Goal: Task Accomplishment & Management: Complete application form

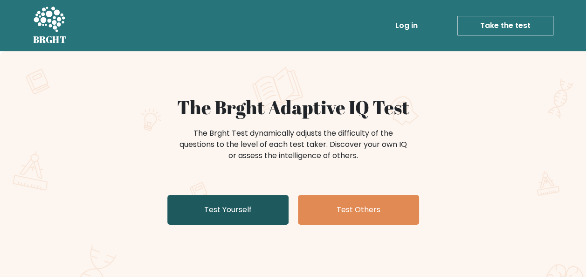
click at [225, 216] on link "Test Yourself" at bounding box center [227, 210] width 121 height 30
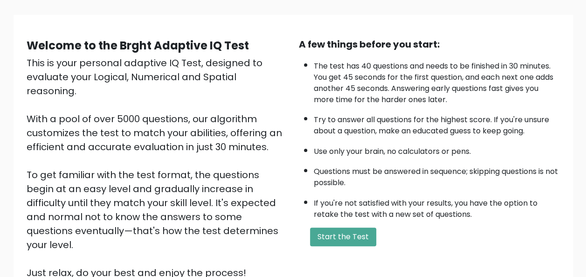
scroll to position [75, 0]
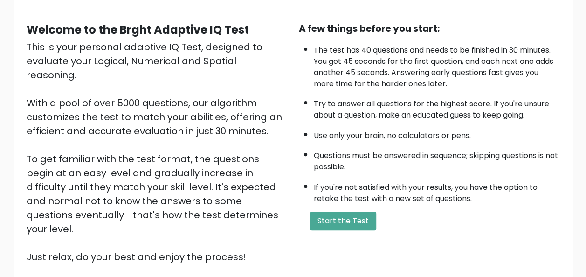
click at [328, 208] on div "A few things before you start: The test has 40 questions and needs to be finish…" at bounding box center [429, 142] width 272 height 243
click at [344, 217] on button "Start the Test" at bounding box center [343, 221] width 66 height 19
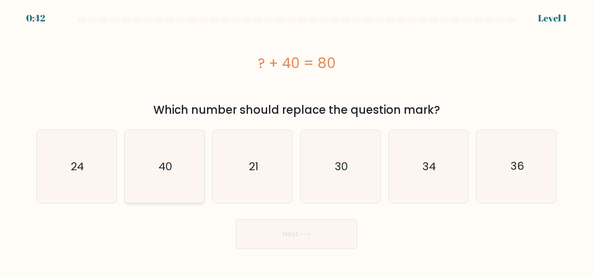
click at [176, 176] on icon "40" at bounding box center [164, 166] width 73 height 73
click at [297, 141] on input "b. 40" at bounding box center [297, 140] width 0 height 2
radio input "true"
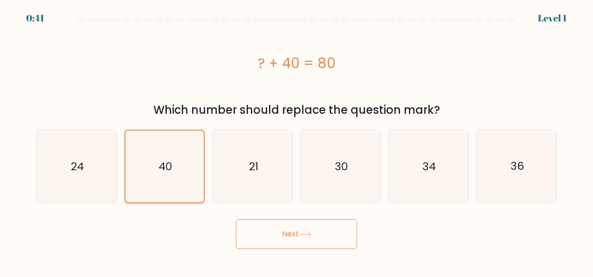
click at [236, 219] on button "Next" at bounding box center [296, 234] width 121 height 30
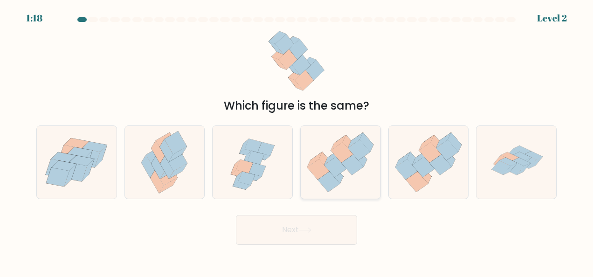
click at [343, 187] on icon at bounding box center [341, 162] width 80 height 69
click at [297, 141] on input "d." at bounding box center [297, 140] width 0 height 2
radio input "true"
click at [236, 215] on button "Next" at bounding box center [296, 230] width 121 height 30
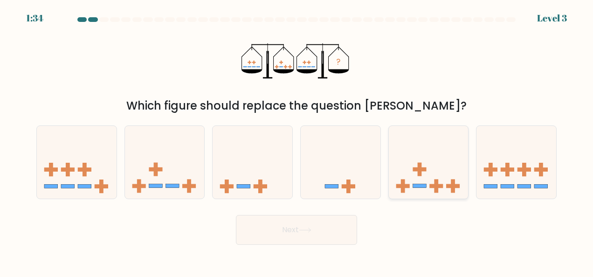
click at [437, 188] on rect at bounding box center [437, 186] width 14 height 4
click at [297, 141] on input "e." at bounding box center [297, 140] width 0 height 2
radio input "true"
click at [236, 215] on button "Next" at bounding box center [296, 230] width 121 height 30
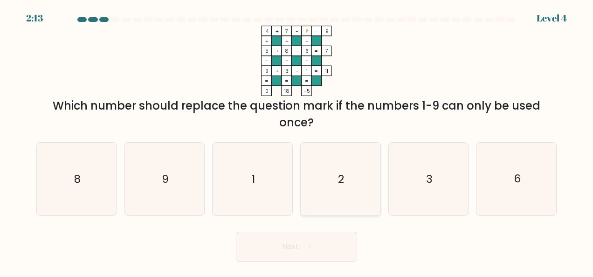
click at [376, 181] on icon "2" at bounding box center [340, 179] width 73 height 73
click at [297, 141] on input "d. 2" at bounding box center [297, 140] width 0 height 2
radio input "true"
click at [236, 232] on button "Next" at bounding box center [296, 247] width 121 height 30
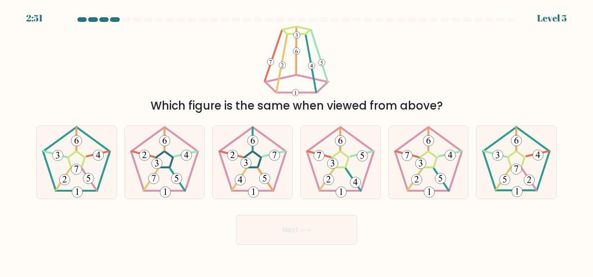
click at [376, 181] on icon at bounding box center [340, 162] width 73 height 73
click at [297, 141] on input "d." at bounding box center [297, 140] width 0 height 2
radio input "true"
click at [236, 215] on button "Next" at bounding box center [296, 230] width 121 height 30
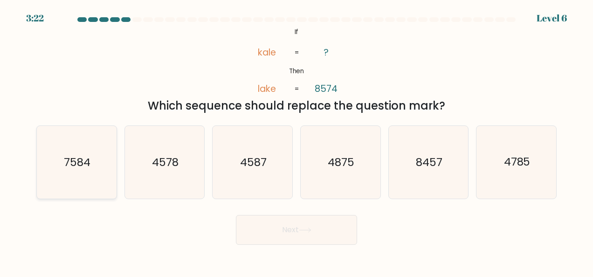
click at [55, 172] on icon "7584" at bounding box center [76, 162] width 73 height 73
click at [297, 141] on input "a. 7584" at bounding box center [297, 140] width 0 height 2
radio input "true"
click at [236, 215] on button "Next" at bounding box center [296, 230] width 121 height 30
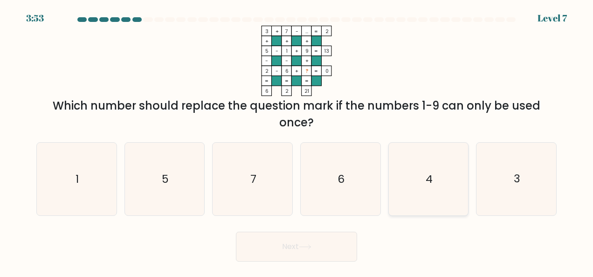
click at [442, 179] on icon "4" at bounding box center [428, 179] width 73 height 73
click at [297, 141] on input "e. 4" at bounding box center [297, 140] width 0 height 2
radio input "true"
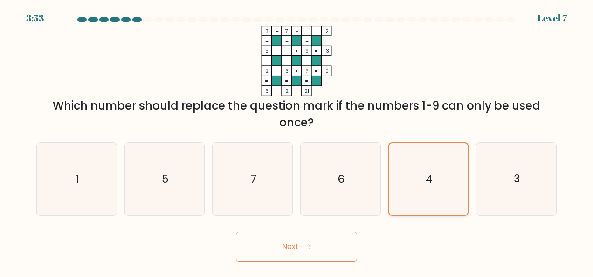
click at [236, 232] on button "Next" at bounding box center [296, 247] width 121 height 30
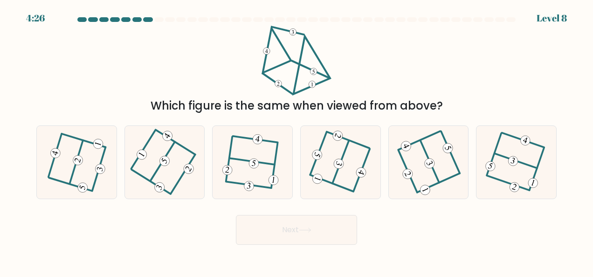
click at [442, 179] on icon at bounding box center [429, 162] width 58 height 58
click at [297, 141] on input "e." at bounding box center [297, 140] width 0 height 2
radio input "true"
click at [236, 215] on button "Next" at bounding box center [296, 230] width 121 height 30
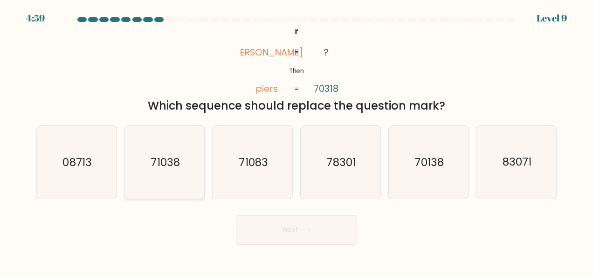
click at [178, 175] on icon "71038" at bounding box center [164, 162] width 73 height 73
click at [297, 141] on input "b. 71038" at bounding box center [297, 140] width 0 height 2
radio input "true"
click at [236, 215] on button "Next" at bounding box center [296, 230] width 121 height 30
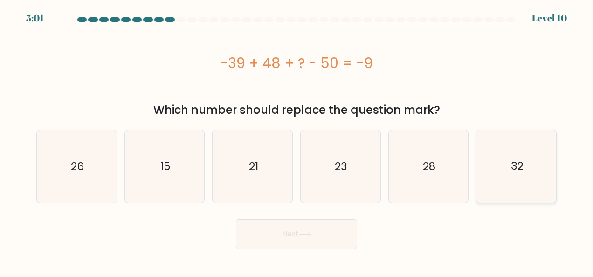
click at [519, 180] on icon "32" at bounding box center [516, 166] width 73 height 73
click at [297, 141] on input "f. 32" at bounding box center [297, 140] width 0 height 2
radio input "true"
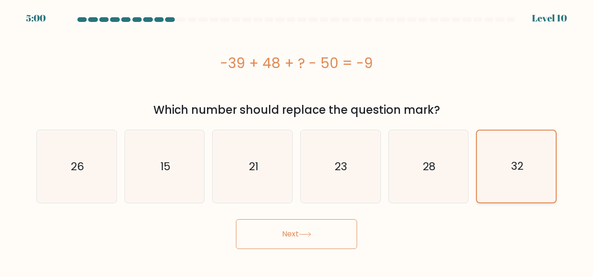
click at [236, 219] on button "Next" at bounding box center [296, 234] width 121 height 30
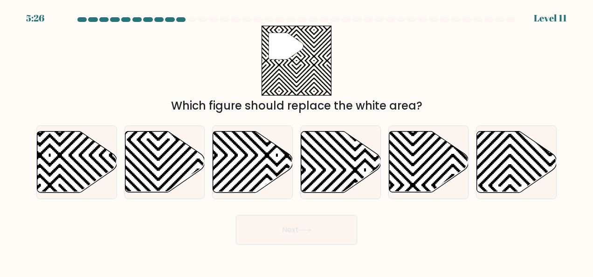
click at [519, 180] on icon at bounding box center [517, 162] width 80 height 61
click at [297, 141] on input "f." at bounding box center [297, 140] width 0 height 2
radio input "true"
click at [236, 215] on button "Next" at bounding box center [296, 230] width 121 height 30
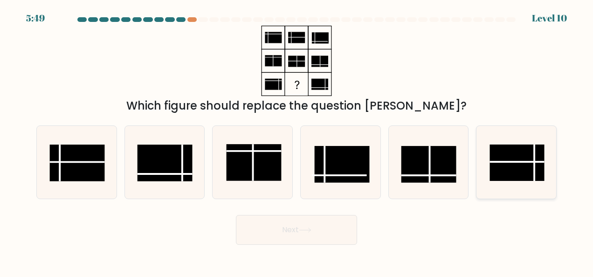
click at [545, 157] on rect at bounding box center [517, 163] width 55 height 36
click at [297, 141] on input "f." at bounding box center [297, 140] width 0 height 2
radio input "true"
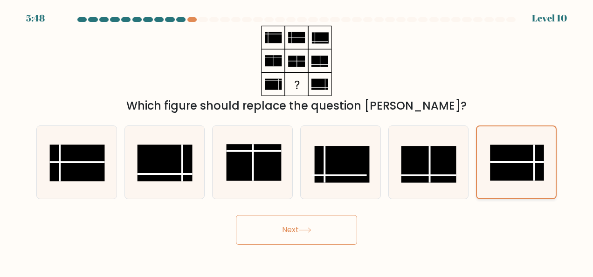
click at [236, 215] on button "Next" at bounding box center [296, 230] width 121 height 30
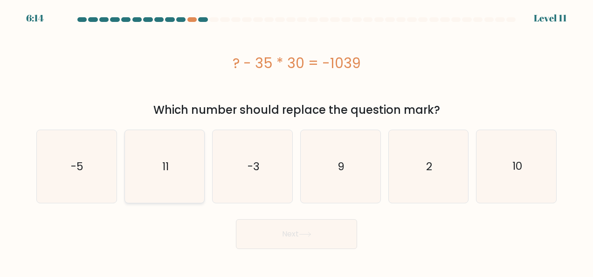
click at [178, 159] on icon "11" at bounding box center [164, 166] width 73 height 73
click at [297, 141] on input "b. 11" at bounding box center [297, 140] width 0 height 2
radio input "true"
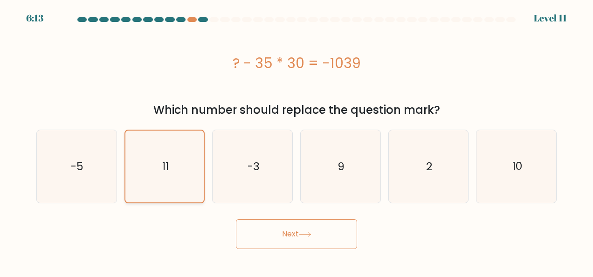
click at [236, 219] on button "Next" at bounding box center [296, 234] width 121 height 30
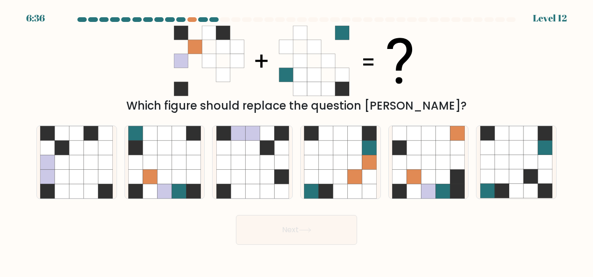
click at [178, 159] on icon at bounding box center [179, 162] width 14 height 14
click at [297, 141] on input "b." at bounding box center [297, 140] width 0 height 2
radio input "true"
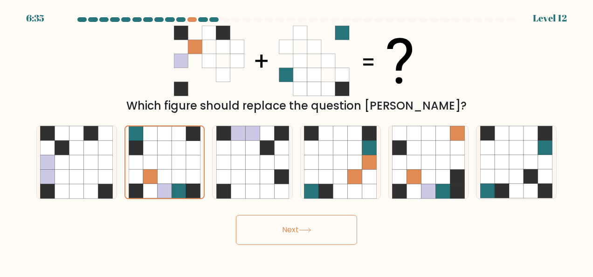
click at [236, 215] on button "Next" at bounding box center [296, 230] width 121 height 30
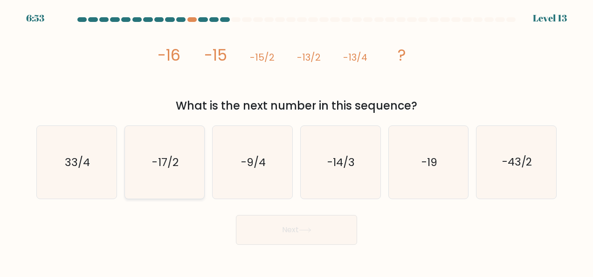
click at [172, 168] on text "-17/2" at bounding box center [166, 162] width 26 height 15
click at [297, 141] on input "b. -17/2" at bounding box center [297, 140] width 0 height 2
radio input "true"
click at [361, 140] on icon "-14/3" at bounding box center [340, 162] width 73 height 73
click at [297, 140] on input "d. -14/3" at bounding box center [297, 140] width 0 height 2
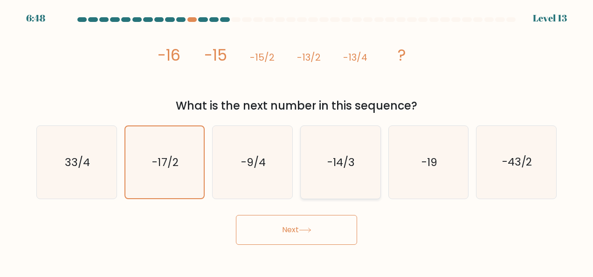
radio input "true"
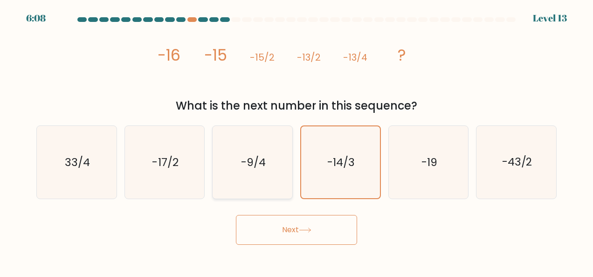
click at [236, 173] on icon "-9/4" at bounding box center [252, 162] width 73 height 73
click at [297, 141] on input "c. -9/4" at bounding box center [297, 140] width 0 height 2
radio input "true"
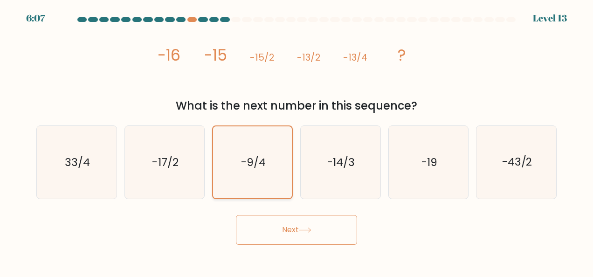
click at [236, 215] on button "Next" at bounding box center [296, 230] width 121 height 30
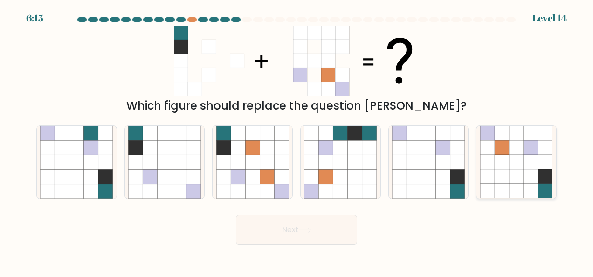
click at [518, 163] on icon at bounding box center [516, 162] width 14 height 14
click at [297, 141] on input "f." at bounding box center [297, 140] width 0 height 2
radio input "true"
click at [236, 215] on button "Next" at bounding box center [296, 230] width 121 height 30
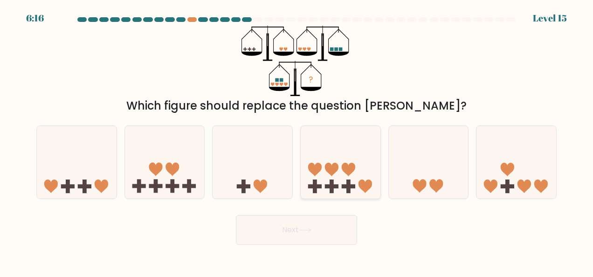
click at [334, 156] on icon at bounding box center [341, 162] width 80 height 66
click at [297, 141] on input "d." at bounding box center [297, 140] width 0 height 2
radio input "true"
click at [236, 215] on button "Next" at bounding box center [296, 230] width 121 height 30
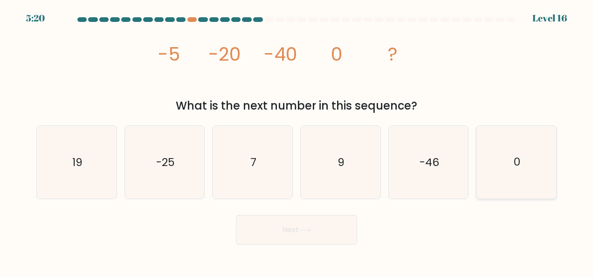
click at [513, 155] on icon "0" at bounding box center [516, 162] width 73 height 73
click at [297, 141] on input "f. 0" at bounding box center [297, 140] width 0 height 2
radio input "true"
click at [236, 215] on button "Next" at bounding box center [296, 230] width 121 height 30
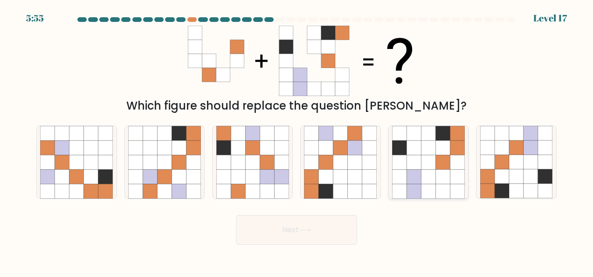
click at [412, 156] on icon at bounding box center [414, 162] width 14 height 14
click at [297, 141] on input "e." at bounding box center [297, 140] width 0 height 2
radio input "true"
click at [236, 215] on button "Next" at bounding box center [296, 230] width 121 height 30
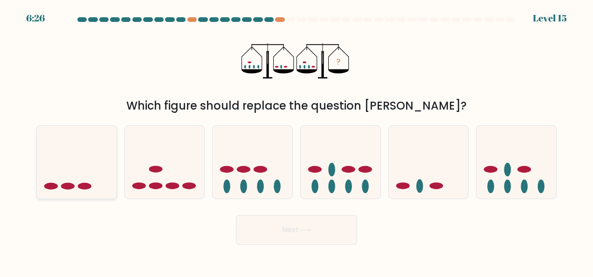
click at [67, 162] on icon at bounding box center [77, 162] width 80 height 66
click at [297, 141] on input "a." at bounding box center [297, 140] width 0 height 2
radio input "true"
click at [236, 215] on button "Next" at bounding box center [296, 230] width 121 height 30
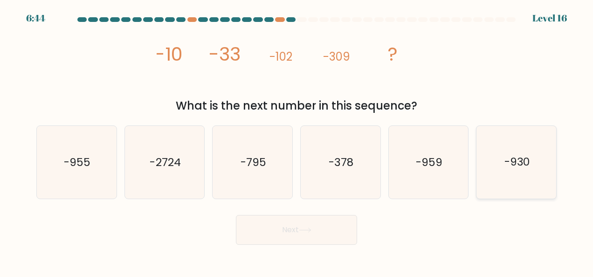
click at [479, 192] on div "-930" at bounding box center [516, 162] width 81 height 74
click at [297, 141] on input "f. -930" at bounding box center [297, 140] width 0 height 2
radio input "true"
click at [236, 215] on button "Next" at bounding box center [296, 230] width 121 height 30
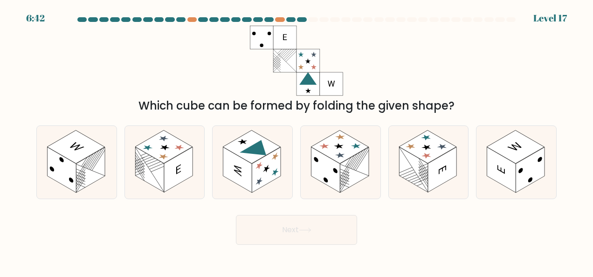
click at [131, 208] on form at bounding box center [296, 131] width 593 height 228
click at [148, 181] on rect at bounding box center [149, 169] width 29 height 45
click at [297, 141] on input "b." at bounding box center [297, 140] width 0 height 2
radio input "true"
click at [236, 215] on button "Next" at bounding box center [296, 230] width 121 height 30
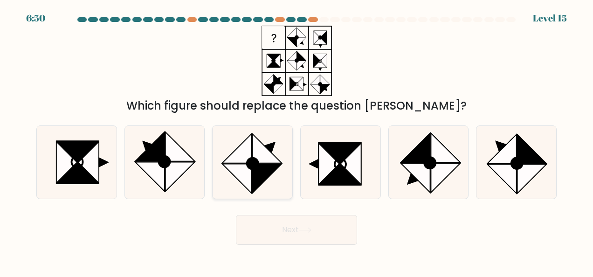
click at [241, 187] on icon at bounding box center [252, 162] width 73 height 73
click at [297, 141] on input "c." at bounding box center [297, 140] width 0 height 2
radio input "true"
click at [236, 215] on button "Next" at bounding box center [296, 230] width 121 height 30
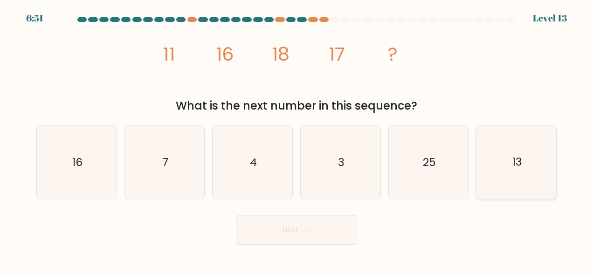
click at [517, 165] on text "13" at bounding box center [518, 162] width 10 height 15
click at [297, 141] on input "f. 13" at bounding box center [297, 140] width 0 height 2
radio input "true"
click at [236, 215] on button "Next" at bounding box center [296, 230] width 121 height 30
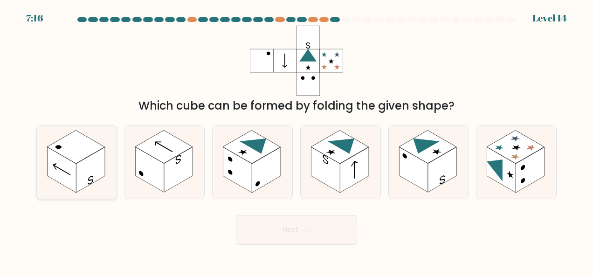
click at [49, 164] on rect at bounding box center [61, 169] width 29 height 45
click at [297, 141] on input "a." at bounding box center [297, 140] width 0 height 2
radio input "true"
click at [236, 215] on button "Next" at bounding box center [296, 230] width 121 height 30
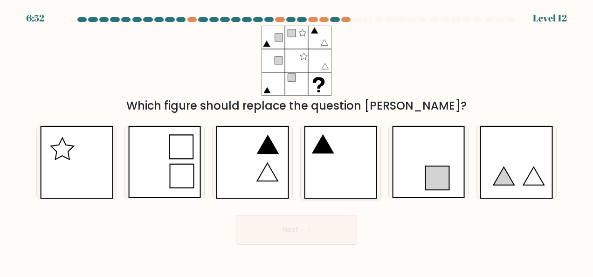
click at [342, 165] on icon at bounding box center [340, 162] width 73 height 73
click at [297, 141] on input "d." at bounding box center [297, 140] width 0 height 2
radio input "true"
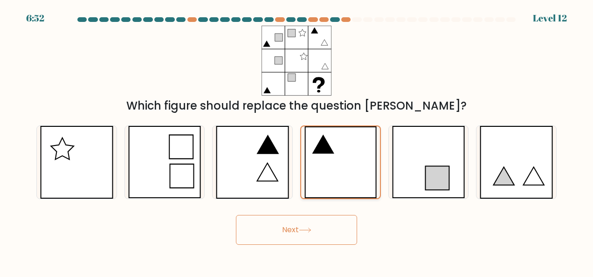
click at [236, 215] on button "Next" at bounding box center [296, 230] width 121 height 30
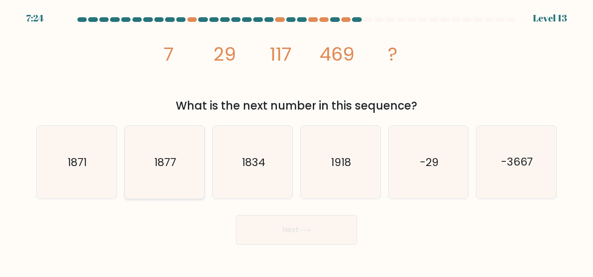
click at [138, 149] on icon "1877" at bounding box center [164, 162] width 73 height 73
click at [297, 141] on input "b. 1877" at bounding box center [297, 140] width 0 height 2
radio input "true"
click at [236, 215] on button "Next" at bounding box center [296, 230] width 121 height 30
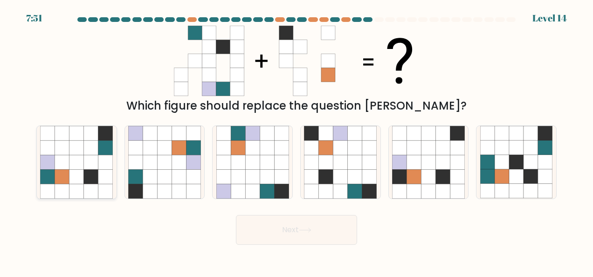
click at [65, 174] on icon at bounding box center [62, 176] width 14 height 14
click at [297, 141] on input "a." at bounding box center [297, 140] width 0 height 2
radio input "true"
click at [236, 215] on button "Next" at bounding box center [296, 230] width 121 height 30
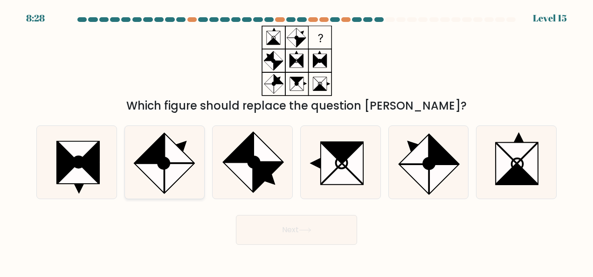
click at [155, 157] on icon at bounding box center [149, 148] width 29 height 29
click at [297, 141] on input "b." at bounding box center [297, 140] width 0 height 2
radio input "true"
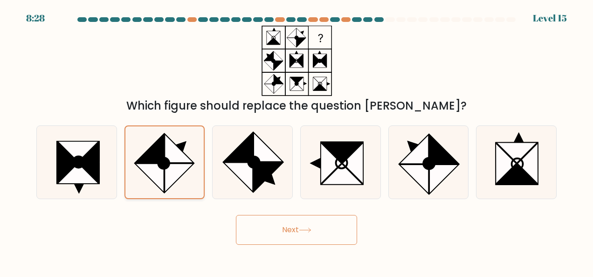
click at [236, 215] on button "Next" at bounding box center [296, 230] width 121 height 30
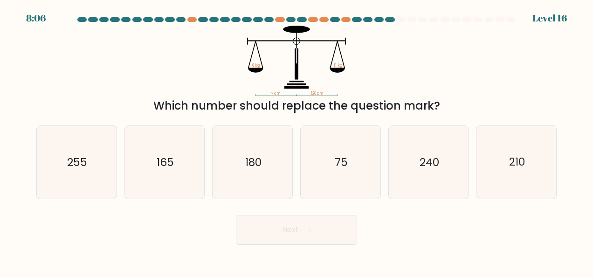
click at [155, 157] on icon "165" at bounding box center [164, 162] width 73 height 73
click at [297, 141] on input "b. 165" at bounding box center [297, 140] width 0 height 2
radio input "true"
click at [236, 215] on button "Next" at bounding box center [296, 230] width 121 height 30
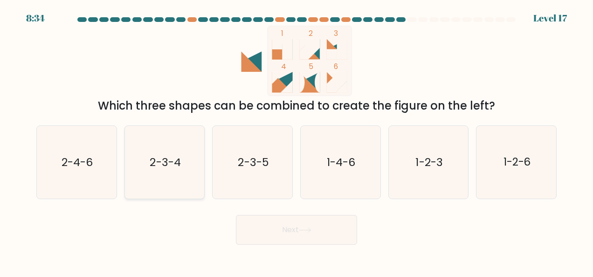
click at [201, 157] on icon "2-3-4" at bounding box center [164, 162] width 73 height 73
click at [297, 141] on input "b. 2-3-4" at bounding box center [297, 140] width 0 height 2
radio input "true"
click at [236, 215] on button "Next" at bounding box center [296, 230] width 121 height 30
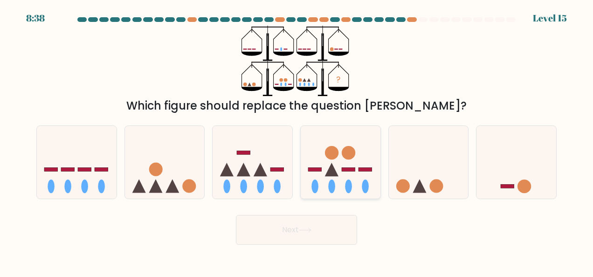
click at [334, 165] on icon at bounding box center [341, 162] width 80 height 66
click at [297, 141] on input "d." at bounding box center [297, 140] width 0 height 2
radio input "true"
click at [236, 215] on button "Next" at bounding box center [296, 230] width 121 height 30
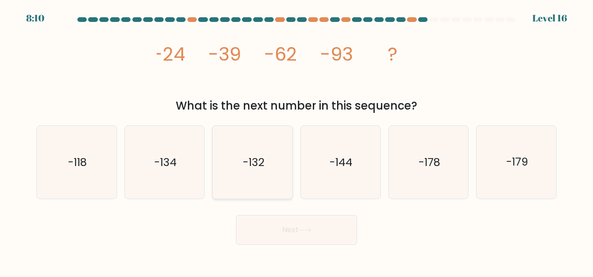
click at [289, 151] on div "-132" at bounding box center [252, 162] width 81 height 74
click at [297, 141] on input "c. -132" at bounding box center [297, 140] width 0 height 2
radio input "true"
click at [236, 215] on button "Next" at bounding box center [296, 230] width 121 height 30
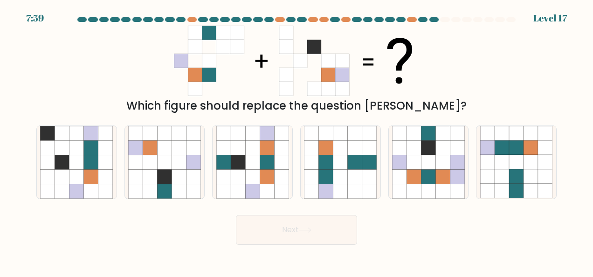
click at [289, 151] on div at bounding box center [252, 162] width 81 height 74
click at [297, 141] on input "c." at bounding box center [297, 140] width 0 height 2
radio input "true"
click at [236, 215] on button "Next" at bounding box center [296, 230] width 121 height 30
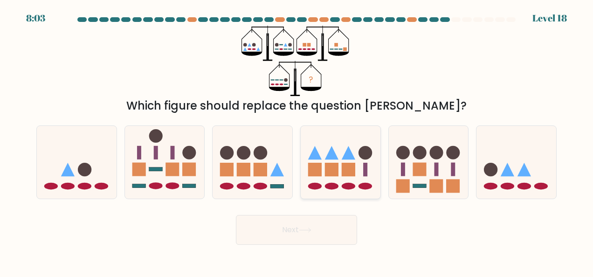
click at [310, 166] on rect at bounding box center [315, 170] width 14 height 14
click at [297, 141] on input "d." at bounding box center [297, 140] width 0 height 2
radio input "true"
click at [236, 215] on button "Next" at bounding box center [296, 230] width 121 height 30
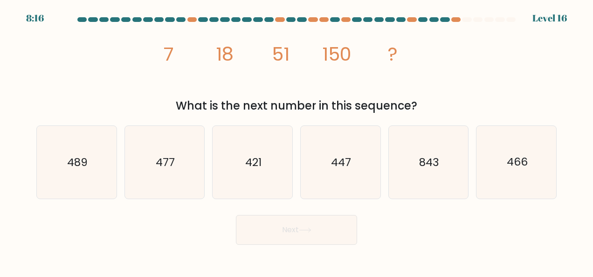
click at [310, 166] on icon "447" at bounding box center [340, 162] width 73 height 73
click at [297, 141] on input "d. 447" at bounding box center [297, 140] width 0 height 2
radio input "true"
click at [236, 215] on button "Next" at bounding box center [296, 230] width 121 height 30
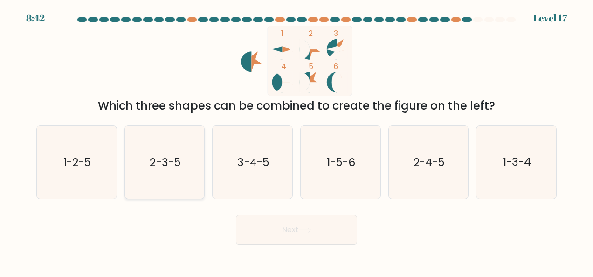
click at [142, 175] on icon "2-3-5" at bounding box center [164, 162] width 73 height 73
click at [297, 141] on input "b. 2-3-5" at bounding box center [297, 140] width 0 height 2
radio input "true"
click at [236, 215] on button "Next" at bounding box center [296, 230] width 121 height 30
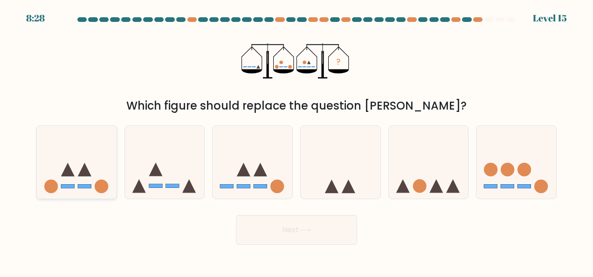
click at [81, 160] on icon at bounding box center [77, 162] width 80 height 66
click at [297, 141] on input "a." at bounding box center [297, 140] width 0 height 2
radio input "true"
click at [236, 215] on button "Next" at bounding box center [296, 230] width 121 height 30
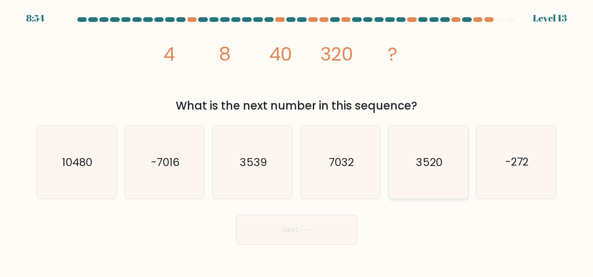
click at [442, 185] on icon "3520" at bounding box center [428, 162] width 73 height 73
click at [297, 141] on input "e. 3520" at bounding box center [297, 140] width 0 height 2
radio input "true"
click at [236, 215] on button "Next" at bounding box center [296, 230] width 121 height 30
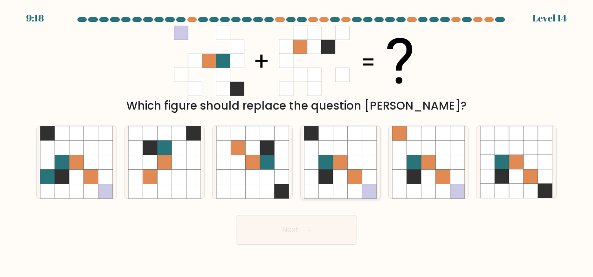
click at [333, 143] on icon at bounding box center [326, 147] width 14 height 14
click at [297, 141] on input "d." at bounding box center [297, 140] width 0 height 2
radio input "true"
click at [236, 215] on button "Next" at bounding box center [296, 230] width 121 height 30
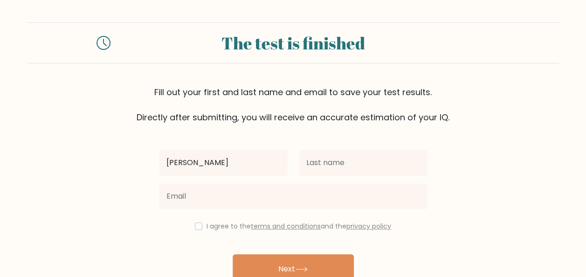
type input "[PERSON_NAME]"
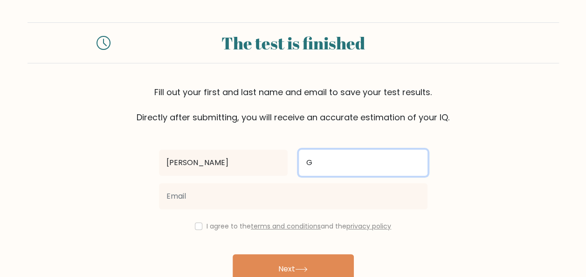
type input "G"
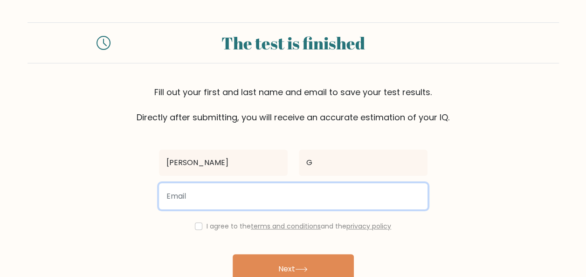
click at [229, 194] on input "email" at bounding box center [293, 196] width 269 height 26
type input "the.n.gehlot@gmail.com"
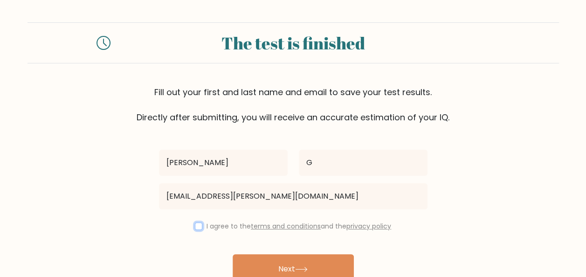
click at [195, 228] on input "checkbox" at bounding box center [198, 225] width 7 height 7
checkbox input "true"
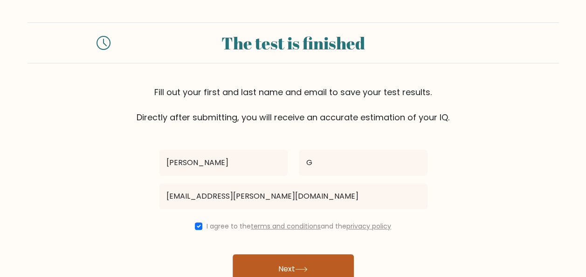
click at [262, 264] on button "Next" at bounding box center [293, 269] width 121 height 30
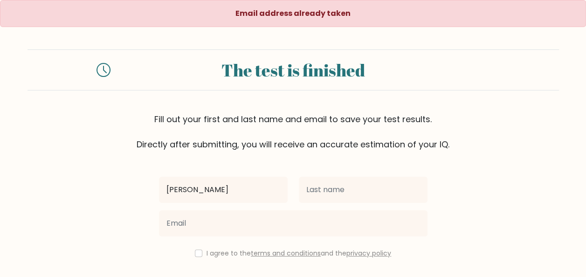
type input "[PERSON_NAME]"
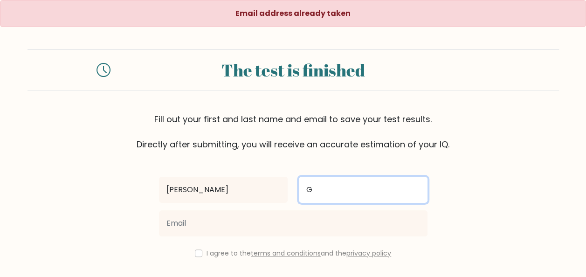
type input "G"
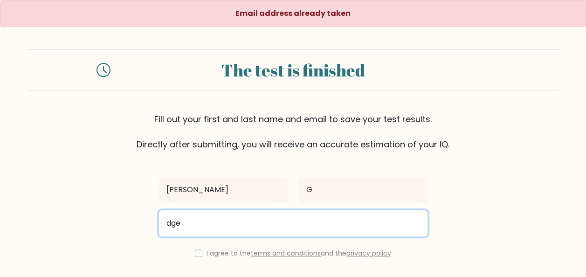
type input "[EMAIL_ADDRESS][DOMAIN_NAME]"
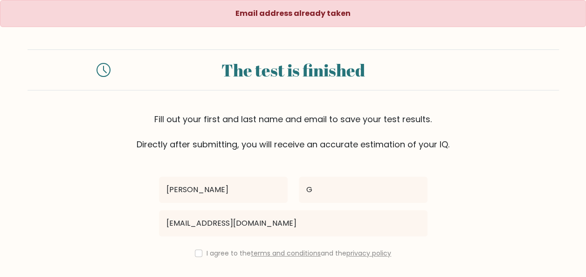
click at [125, 219] on form "The test is finished Fill out your first and last name and email to save your t…" at bounding box center [293, 190] width 586 height 283
click at [195, 252] on input "checkbox" at bounding box center [198, 253] width 7 height 7
checkbox input "true"
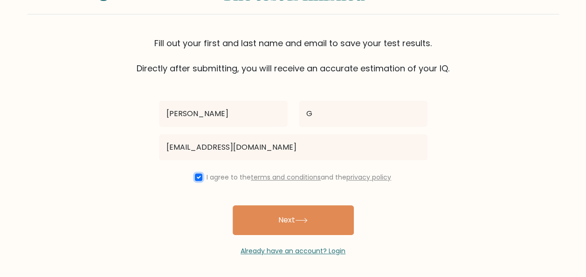
scroll to position [76, 0]
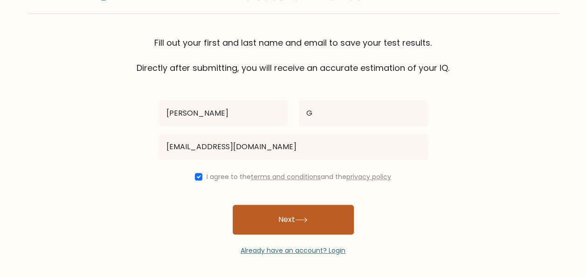
click at [293, 206] on button "Next" at bounding box center [293, 220] width 121 height 30
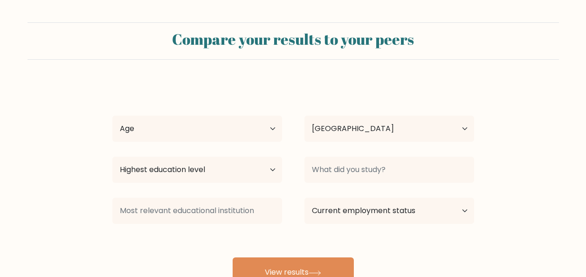
select select "IN"
click at [229, 125] on select "Age Under [DEMOGRAPHIC_DATA] [DEMOGRAPHIC_DATA] [DEMOGRAPHIC_DATA] [DEMOGRAPHIC…" at bounding box center [197, 129] width 170 height 26
select select "min_18"
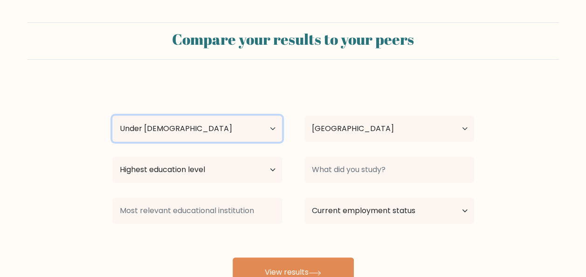
click at [112, 116] on select "Age Under [DEMOGRAPHIC_DATA] [DEMOGRAPHIC_DATA] [DEMOGRAPHIC_DATA] [DEMOGRAPHIC…" at bounding box center [197, 129] width 170 height 26
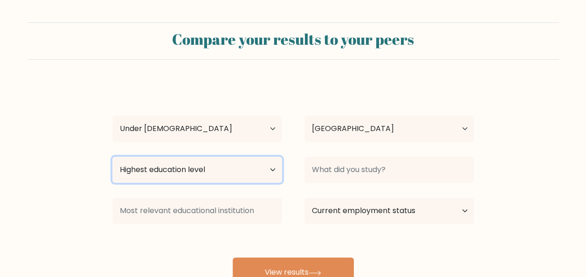
click at [215, 172] on select "Highest education level No schooling Primary Lower Secondary Upper Secondary Oc…" at bounding box center [197, 170] width 170 height 26
select select "upper_secondary"
click at [112, 157] on select "Highest education level No schooling Primary Lower Secondary Upper Secondary Oc…" at bounding box center [197, 170] width 170 height 26
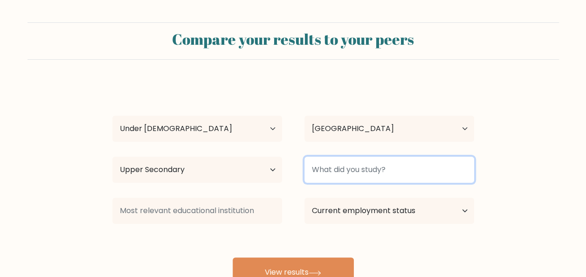
click at [331, 177] on input at bounding box center [390, 170] width 170 height 26
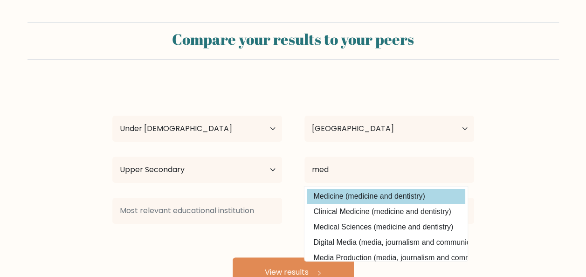
click at [334, 193] on option "Medicine (medicine and dentistry)" at bounding box center [386, 196] width 159 height 15
type input "Medicine"
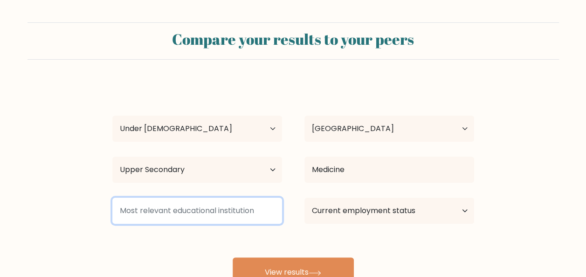
click at [190, 218] on input at bounding box center [197, 211] width 170 height 26
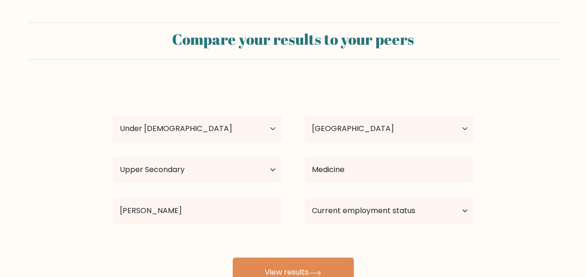
click at [189, 248] on div "Neil G Age Under 18 years old 18-24 years old 25-34 years old 35-44 years old 4…" at bounding box center [293, 184] width 373 height 205
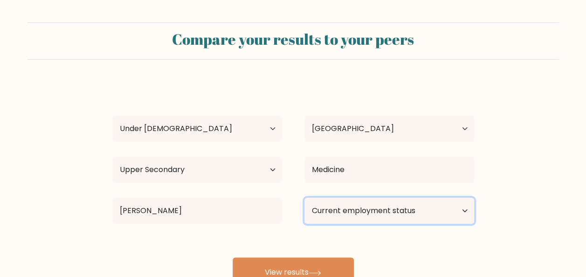
click at [373, 205] on select "Current employment status Employed Student Retired Other / prefer not to answer" at bounding box center [390, 211] width 170 height 26
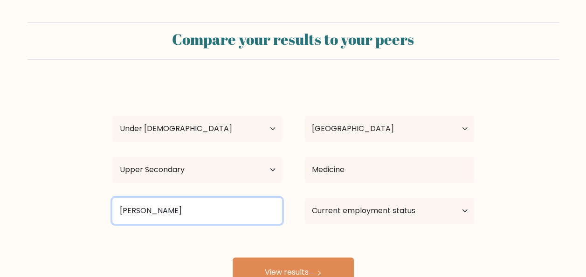
click at [197, 214] on input "johns" at bounding box center [197, 211] width 170 height 26
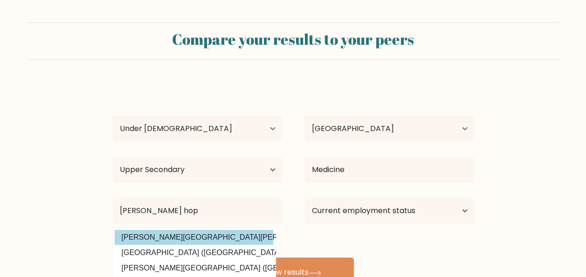
click at [167, 236] on div "Neil G Age Under 18 years old 18-24 years old 25-34 years old 35-44 years old 4…" at bounding box center [293, 184] width 373 height 205
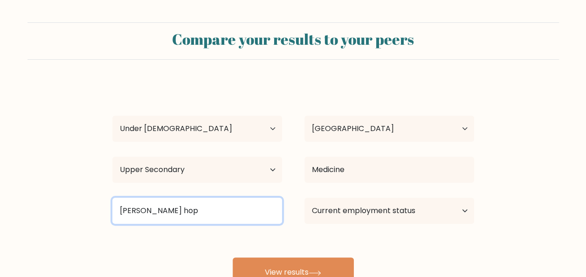
click at [171, 223] on input "johns hop" at bounding box center [197, 211] width 170 height 26
click at [171, 223] on input "johns hopk" at bounding box center [197, 211] width 170 height 26
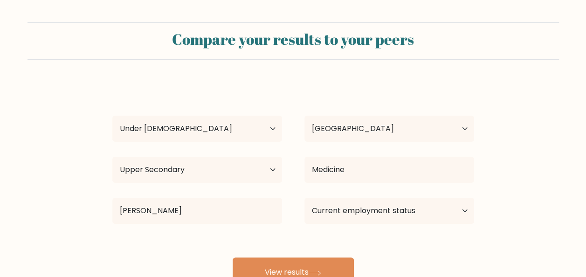
click at [157, 235] on div "Neil G Age Under 18 years old 18-24 years old 25-34 years old 35-44 years old 4…" at bounding box center [293, 184] width 373 height 205
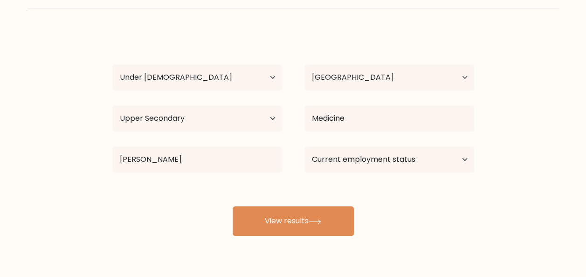
scroll to position [56, 0]
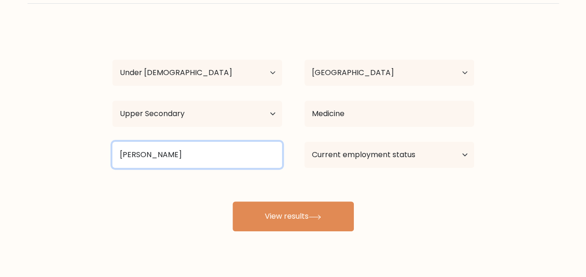
click at [201, 150] on input "johns hopk" at bounding box center [197, 155] width 170 height 26
click at [192, 151] on input "johns hopk" at bounding box center [197, 155] width 170 height 26
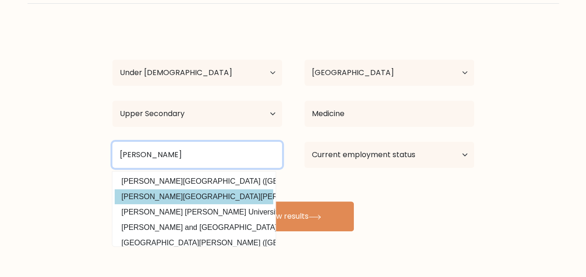
type input "Johns"
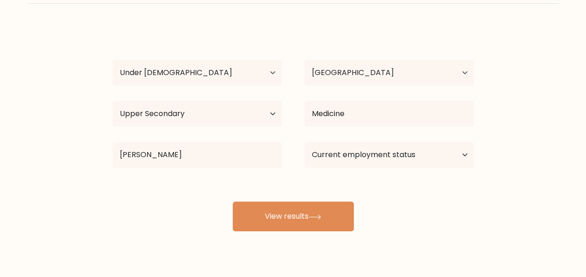
click at [177, 196] on div "Neil G Age Under 18 years old 18-24 years old 25-34 years old 35-44 years old 4…" at bounding box center [293, 128] width 373 height 205
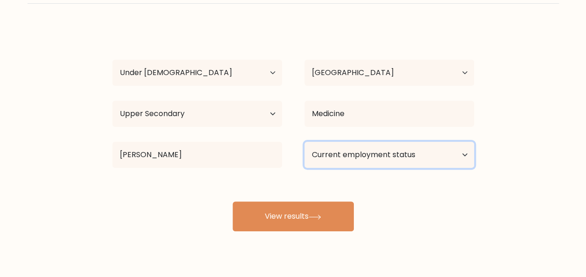
click at [381, 155] on select "Current employment status Employed Student Retired Other / prefer not to answer" at bounding box center [390, 155] width 170 height 26
select select "student"
click at [305, 142] on select "Current employment status Employed Student Retired Other / prefer not to answer" at bounding box center [390, 155] width 170 height 26
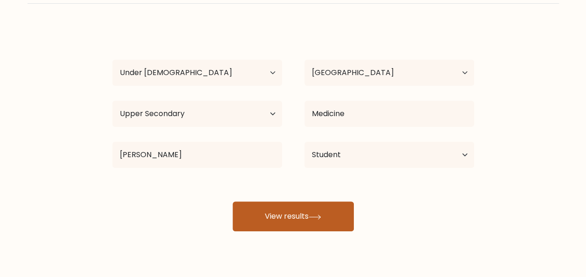
click at [301, 220] on button "View results" at bounding box center [293, 216] width 121 height 30
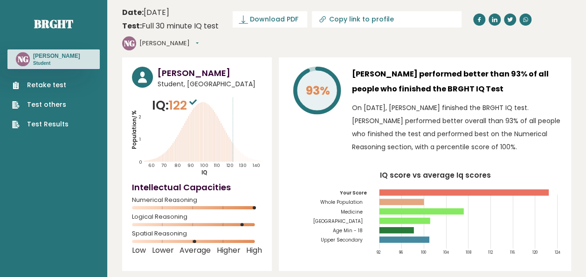
click at [60, 82] on link "Retake test" at bounding box center [40, 85] width 56 height 10
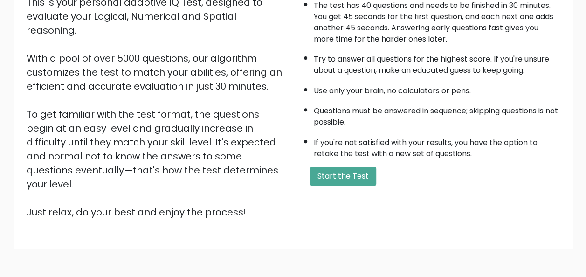
scroll to position [150, 0]
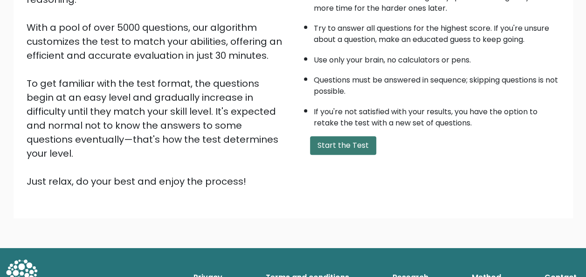
click at [340, 151] on button "Start the Test" at bounding box center [343, 145] width 66 height 19
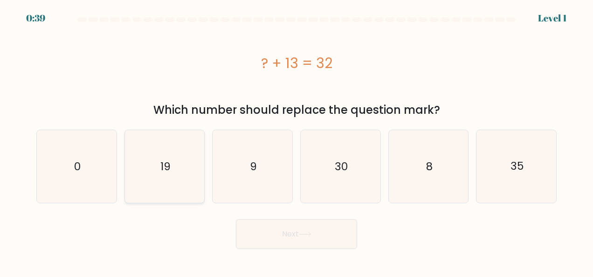
click at [167, 177] on icon "19" at bounding box center [164, 166] width 73 height 73
click at [297, 141] on input "b. 19" at bounding box center [297, 140] width 0 height 2
radio input "true"
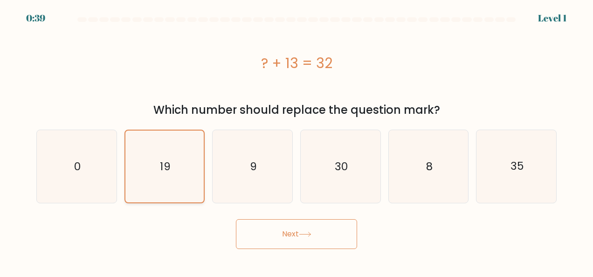
click at [236, 219] on button "Next" at bounding box center [296, 234] width 121 height 30
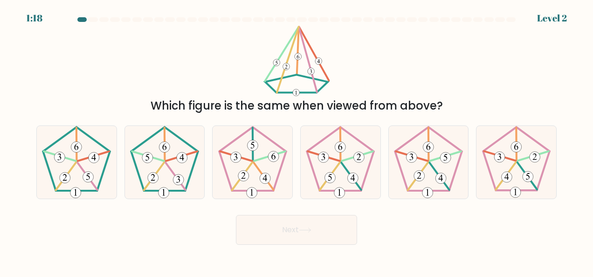
click at [167, 177] on icon at bounding box center [164, 162] width 73 height 73
click at [297, 141] on input "b." at bounding box center [297, 140] width 0 height 2
radio input "true"
click at [236, 215] on button "Next" at bounding box center [296, 230] width 121 height 30
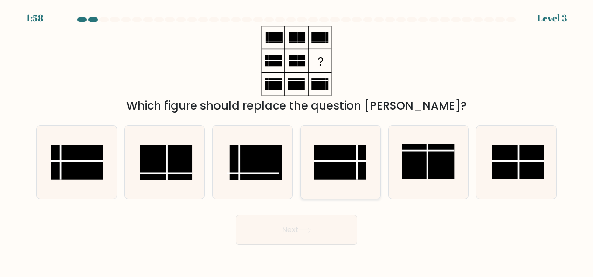
click at [331, 171] on rect at bounding box center [340, 162] width 52 height 35
click at [297, 141] on input "d." at bounding box center [297, 140] width 0 height 2
radio input "true"
click at [236, 215] on button "Next" at bounding box center [296, 230] width 121 height 30
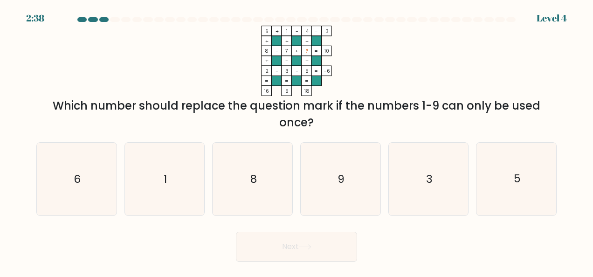
click at [331, 171] on icon "9" at bounding box center [340, 179] width 73 height 73
click at [297, 141] on input "d. 9" at bounding box center [297, 140] width 0 height 2
radio input "true"
click at [236, 232] on button "Next" at bounding box center [296, 247] width 121 height 30
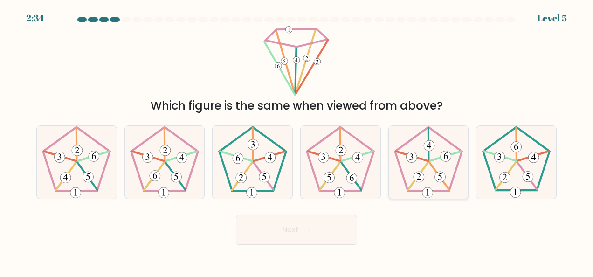
click at [439, 172] on 768 at bounding box center [440, 177] width 11 height 11
click at [297, 141] on input "e." at bounding box center [297, 140] width 0 height 2
radio input "true"
click at [236, 215] on button "Next" at bounding box center [296, 230] width 121 height 30
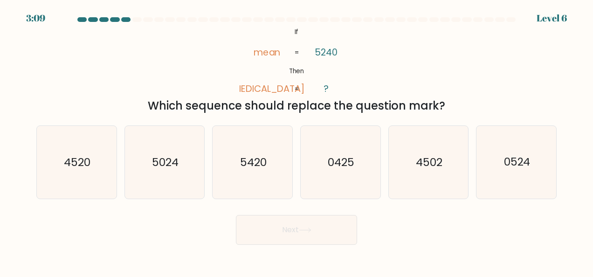
click at [439, 172] on icon "4502" at bounding box center [428, 162] width 73 height 73
click at [297, 141] on input "e. 4502" at bounding box center [297, 140] width 0 height 2
radio input "true"
click at [83, 158] on text "4520" at bounding box center [77, 162] width 27 height 15
click at [297, 141] on input "a. 4520" at bounding box center [297, 140] width 0 height 2
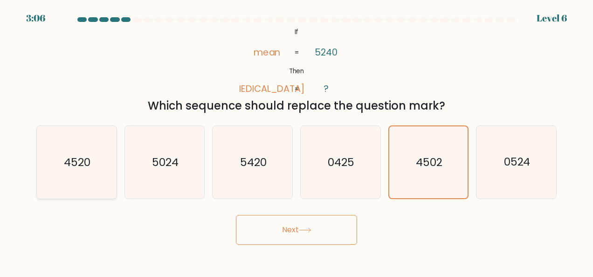
radio input "true"
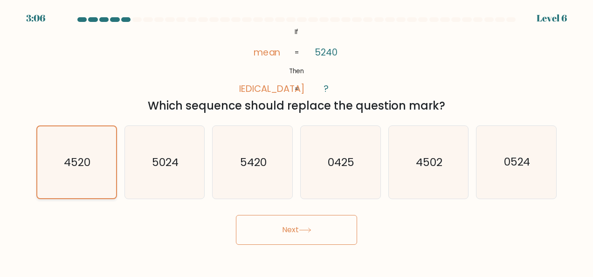
click at [236, 215] on button "Next" at bounding box center [296, 230] width 121 height 30
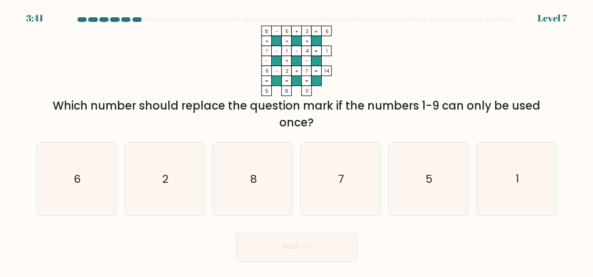
click at [83, 158] on icon "6" at bounding box center [76, 179] width 73 height 73
click at [297, 141] on input "a. 6" at bounding box center [297, 140] width 0 height 2
radio input "true"
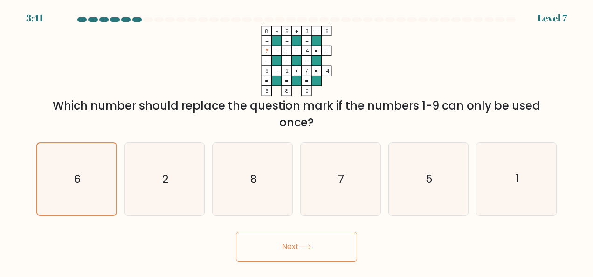
click at [236, 232] on button "Next" at bounding box center [296, 247] width 121 height 30
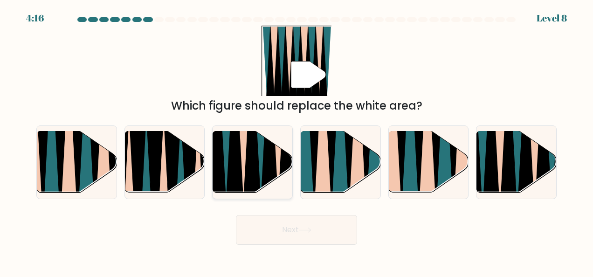
click at [244, 170] on icon at bounding box center [243, 131] width 17 height 159
click at [297, 141] on input "c." at bounding box center [297, 140] width 0 height 2
radio input "true"
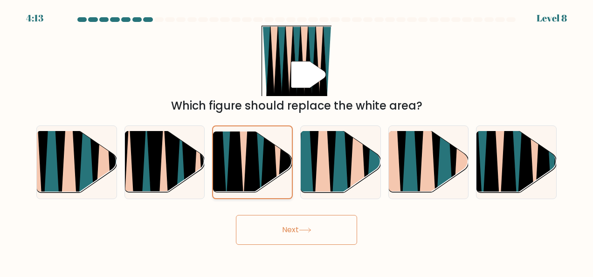
click at [236, 215] on button "Next" at bounding box center [296, 230] width 121 height 30
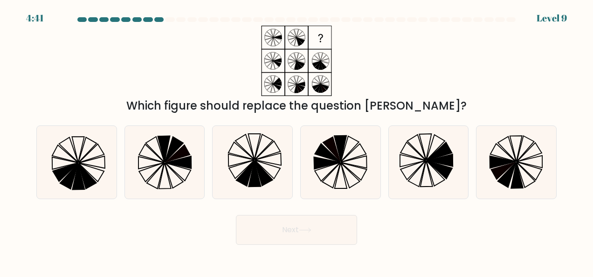
click at [244, 170] on icon at bounding box center [241, 169] width 25 height 18
click at [297, 141] on input "c." at bounding box center [297, 140] width 0 height 2
radio input "true"
click at [236, 215] on button "Next" at bounding box center [296, 230] width 121 height 30
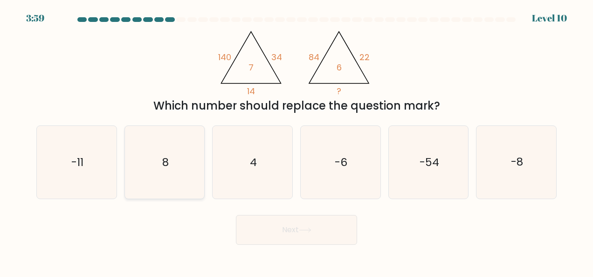
click at [163, 151] on icon "8" at bounding box center [164, 162] width 73 height 73
click at [297, 141] on input "b. 8" at bounding box center [297, 140] width 0 height 2
radio input "true"
click at [236, 215] on button "Next" at bounding box center [296, 230] width 121 height 30
click at [261, 236] on button "Next" at bounding box center [296, 230] width 121 height 30
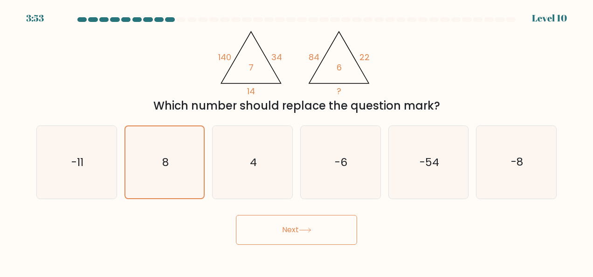
click at [261, 236] on button "Next" at bounding box center [296, 230] width 121 height 30
click at [173, 157] on icon "8" at bounding box center [164, 162] width 73 height 73
click at [297, 141] on input "b. 8" at bounding box center [297, 140] width 0 height 2
radio input "true"
click at [236, 215] on button "Next" at bounding box center [296, 230] width 121 height 30
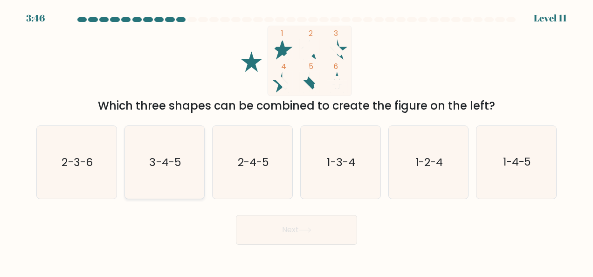
click at [160, 174] on icon "3-4-5" at bounding box center [164, 162] width 73 height 73
click at [297, 141] on input "b. 3-4-5" at bounding box center [297, 140] width 0 height 2
radio input "true"
click at [236, 215] on button "Next" at bounding box center [296, 230] width 121 height 30
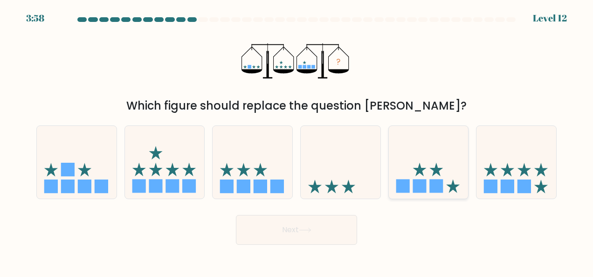
click at [408, 187] on rect at bounding box center [403, 187] width 14 height 14
click at [297, 141] on input "e." at bounding box center [297, 140] width 0 height 2
radio input "true"
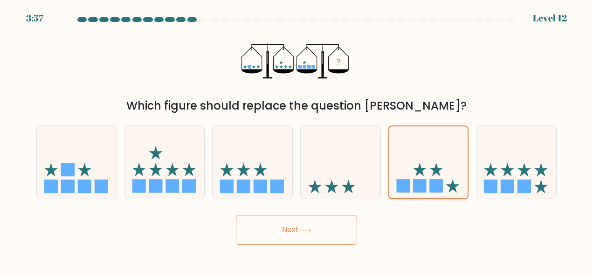
click at [236, 215] on button "Next" at bounding box center [296, 230] width 121 height 30
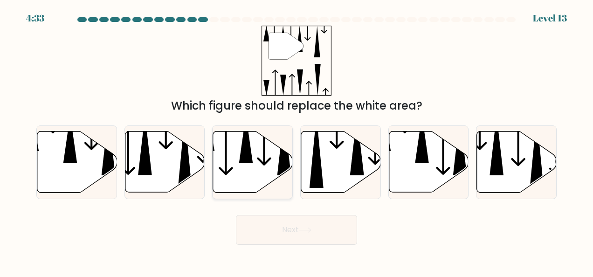
click at [245, 163] on icon at bounding box center [246, 139] width 14 height 48
click at [297, 141] on input "c." at bounding box center [297, 140] width 0 height 2
radio input "true"
click at [236, 215] on button "Next" at bounding box center [296, 230] width 121 height 30
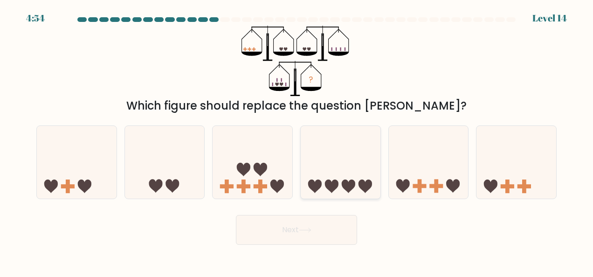
click at [347, 171] on icon at bounding box center [341, 162] width 80 height 66
click at [297, 141] on input "d." at bounding box center [297, 140] width 0 height 2
radio input "true"
click at [236, 215] on button "Next" at bounding box center [296, 230] width 121 height 30
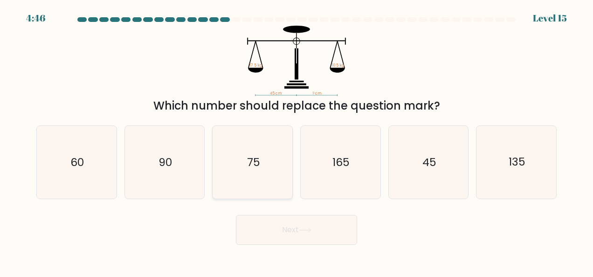
click at [239, 183] on icon "75" at bounding box center [252, 162] width 73 height 73
click at [297, 141] on input "c. 75" at bounding box center [297, 140] width 0 height 2
radio input "true"
click at [236, 215] on button "Next" at bounding box center [296, 230] width 121 height 30
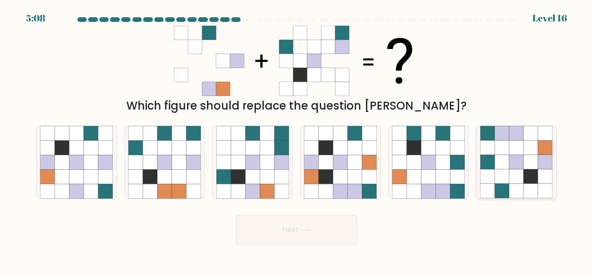
click at [527, 172] on icon at bounding box center [531, 176] width 14 height 14
click at [297, 141] on input "f." at bounding box center [297, 140] width 0 height 2
radio input "true"
click at [236, 215] on button "Next" at bounding box center [296, 230] width 121 height 30
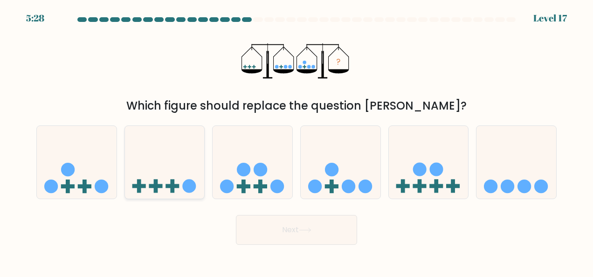
click at [178, 167] on icon at bounding box center [165, 162] width 80 height 66
click at [297, 141] on input "b." at bounding box center [297, 140] width 0 height 2
radio input "true"
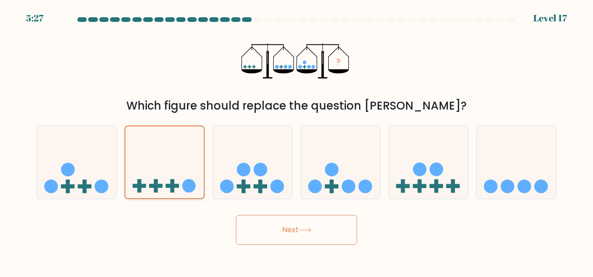
click at [236, 215] on button "Next" at bounding box center [296, 230] width 121 height 30
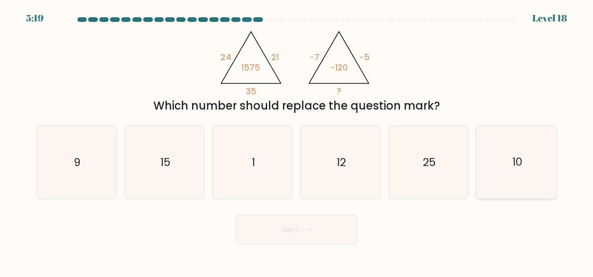
click at [505, 156] on icon "10" at bounding box center [516, 162] width 73 height 73
click at [297, 141] on input "f. 10" at bounding box center [297, 140] width 0 height 2
radio input "true"
click at [236, 215] on button "Next" at bounding box center [296, 230] width 121 height 30
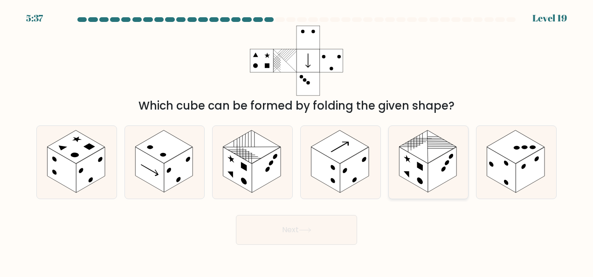
click at [451, 154] on circle at bounding box center [451, 156] width 4 height 7
click at [297, 141] on input "e." at bounding box center [297, 140] width 0 height 2
radio input "true"
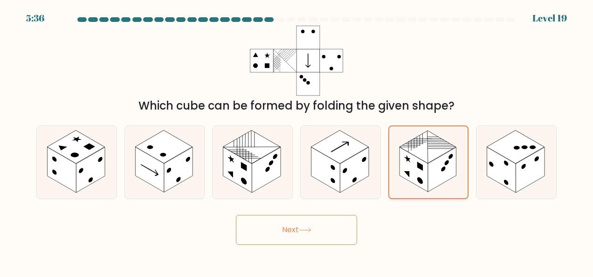
click at [236, 215] on button "Next" at bounding box center [296, 230] width 121 height 30
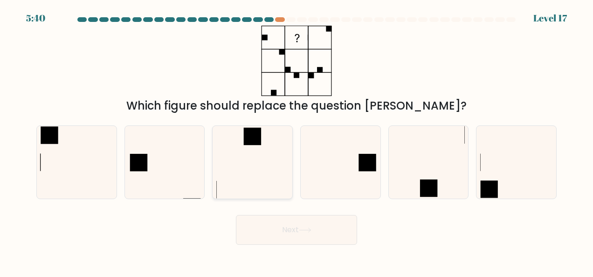
click at [220, 145] on icon at bounding box center [252, 162] width 73 height 73
click at [297, 141] on input "c." at bounding box center [297, 140] width 0 height 2
radio input "true"
click at [236, 215] on button "Next" at bounding box center [296, 230] width 121 height 30
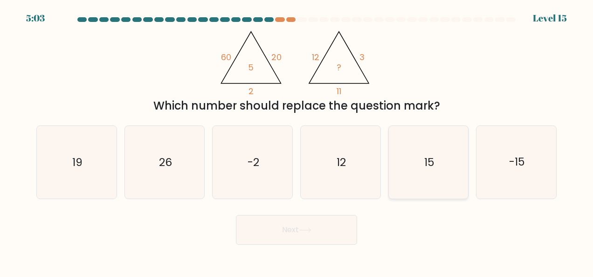
click at [464, 159] on icon "15" at bounding box center [428, 162] width 73 height 73
click at [297, 141] on input "e. 15" at bounding box center [297, 140] width 0 height 2
radio input "true"
click at [236, 215] on button "Next" at bounding box center [296, 230] width 121 height 30
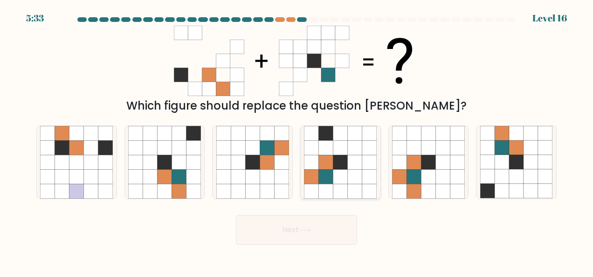
click at [350, 168] on icon at bounding box center [355, 162] width 14 height 14
click at [297, 141] on input "d." at bounding box center [297, 140] width 0 height 2
radio input "true"
click at [236, 215] on button "Next" at bounding box center [296, 230] width 121 height 30
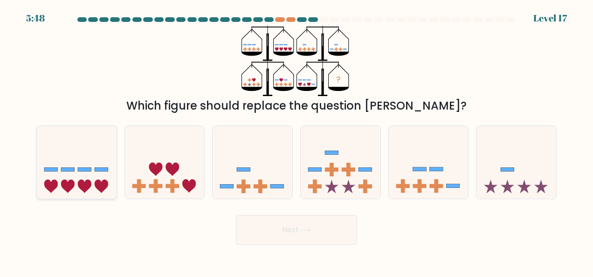
click at [95, 168] on rect at bounding box center [102, 169] width 14 height 4
click at [297, 141] on input "a." at bounding box center [297, 140] width 0 height 2
radio input "true"
click at [236, 215] on button "Next" at bounding box center [296, 230] width 121 height 30
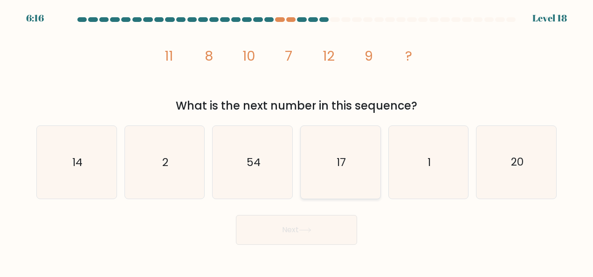
click at [344, 129] on icon "17" at bounding box center [340, 162] width 73 height 73
click at [297, 139] on input "d. 17" at bounding box center [297, 140] width 0 height 2
radio input "true"
click at [236, 215] on button "Next" at bounding box center [296, 230] width 121 height 30
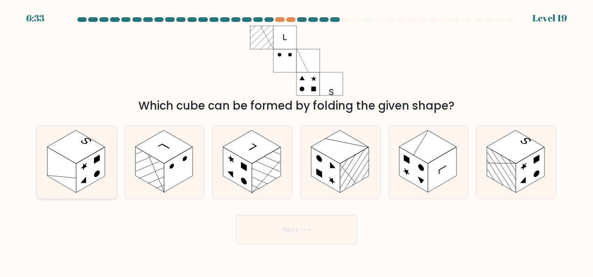
click at [37, 165] on icon at bounding box center [77, 162] width 80 height 73
click at [297, 141] on input "a." at bounding box center [297, 140] width 0 height 2
radio input "true"
click at [236, 215] on button "Next" at bounding box center [296, 230] width 121 height 30
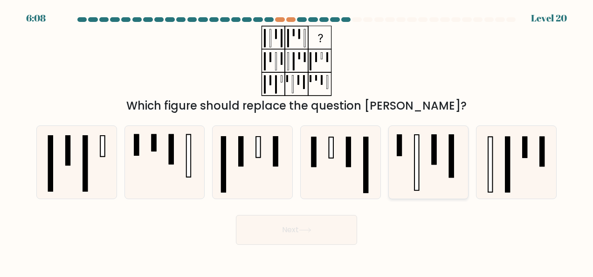
click at [463, 160] on icon at bounding box center [428, 162] width 73 height 73
click at [297, 141] on input "e." at bounding box center [297, 140] width 0 height 2
radio input "true"
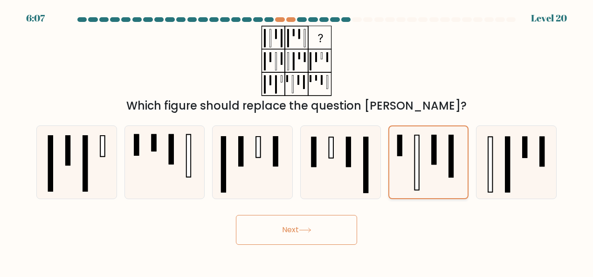
click at [236, 215] on button "Next" at bounding box center [296, 230] width 121 height 30
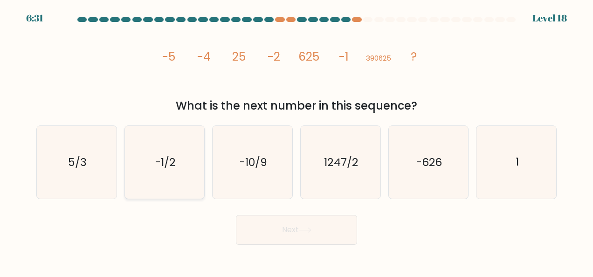
click at [176, 178] on icon "-1/2" at bounding box center [164, 162] width 73 height 73
click at [297, 141] on input "b. -1/2" at bounding box center [297, 140] width 0 height 2
radio input "true"
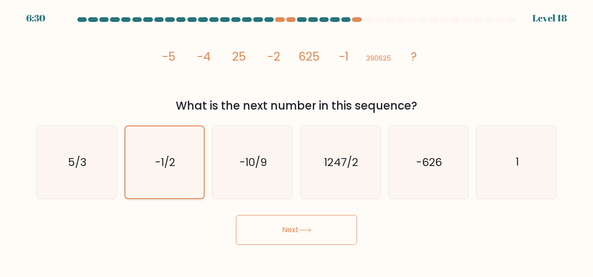
click at [236, 215] on button "Next" at bounding box center [296, 230] width 121 height 30
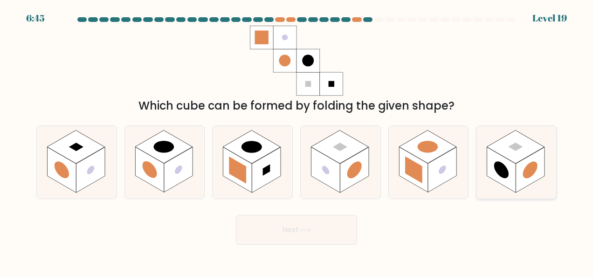
click at [493, 196] on icon at bounding box center [517, 162] width 80 height 73
click at [297, 141] on input "f." at bounding box center [297, 140] width 0 height 2
radio input "true"
click at [236, 215] on button "Next" at bounding box center [296, 230] width 121 height 30
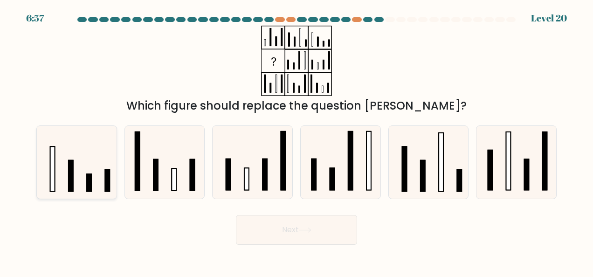
click at [49, 166] on icon at bounding box center [76, 162] width 73 height 73
click at [297, 141] on input "a." at bounding box center [297, 140] width 0 height 2
radio input "true"
click at [236, 215] on button "Next" at bounding box center [296, 230] width 121 height 30
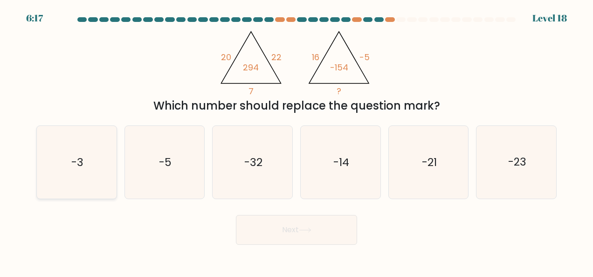
click at [104, 172] on icon "-3" at bounding box center [76, 162] width 73 height 73
click at [297, 141] on input "a. -3" at bounding box center [297, 140] width 0 height 2
radio input "true"
click at [236, 215] on button "Next" at bounding box center [296, 230] width 121 height 30
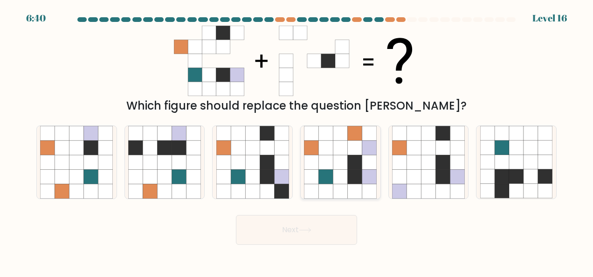
click at [364, 187] on icon at bounding box center [369, 191] width 14 height 14
click at [297, 141] on input "d." at bounding box center [297, 140] width 0 height 2
radio input "true"
click at [159, 160] on icon at bounding box center [164, 162] width 14 height 14
click at [297, 141] on input "b." at bounding box center [297, 140] width 0 height 2
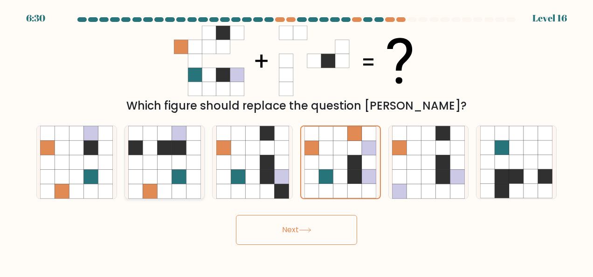
radio input "true"
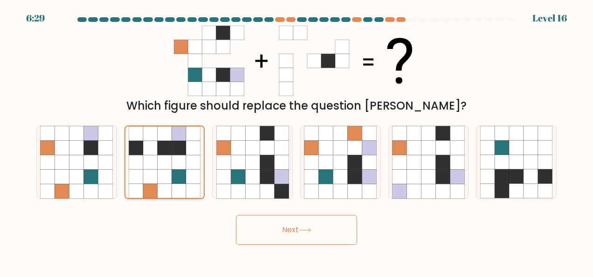
click at [236, 215] on button "Next" at bounding box center [296, 230] width 121 height 30
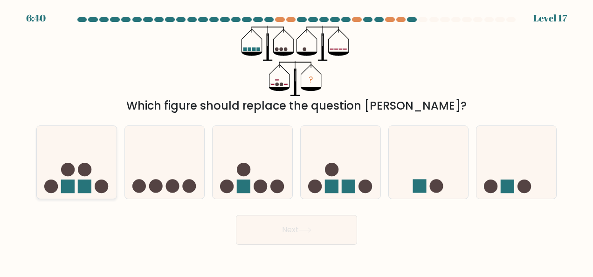
click at [85, 152] on icon at bounding box center [77, 162] width 80 height 66
click at [297, 141] on input "a." at bounding box center [297, 140] width 0 height 2
radio input "true"
click at [236, 215] on button "Next" at bounding box center [296, 230] width 121 height 30
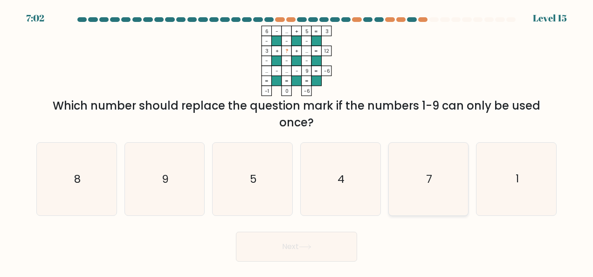
click at [439, 173] on icon "7" at bounding box center [428, 179] width 73 height 73
click at [297, 141] on input "e. 7" at bounding box center [297, 140] width 0 height 2
radio input "true"
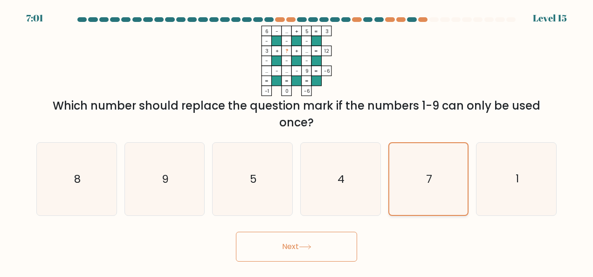
click at [236, 232] on button "Next" at bounding box center [296, 247] width 121 height 30
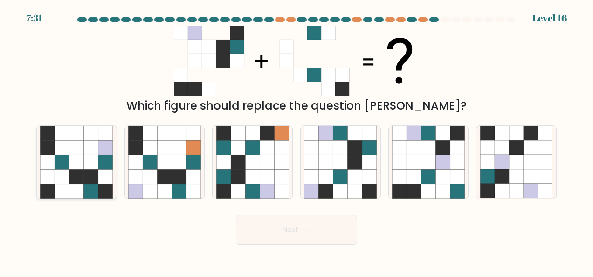
click at [77, 160] on icon at bounding box center [76, 162] width 14 height 14
click at [297, 141] on input "a." at bounding box center [297, 140] width 0 height 2
radio input "true"
click at [236, 215] on button "Next" at bounding box center [296, 230] width 121 height 30
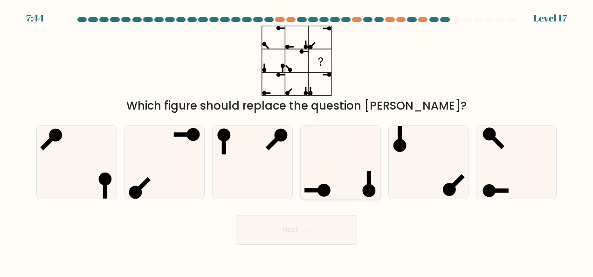
click at [362, 138] on icon at bounding box center [340, 162] width 73 height 73
click at [297, 139] on input "d." at bounding box center [297, 140] width 0 height 2
radio input "true"
click at [236, 215] on button "Next" at bounding box center [296, 230] width 121 height 30
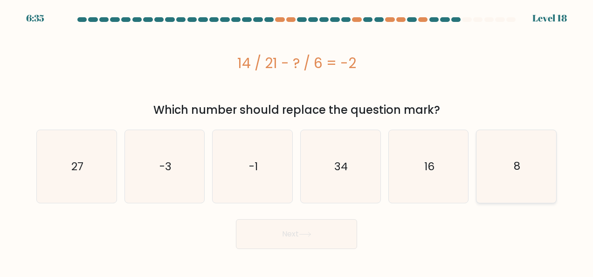
click at [487, 187] on icon "8" at bounding box center [516, 166] width 73 height 73
click at [297, 141] on input "f. 8" at bounding box center [297, 140] width 0 height 2
radio input "true"
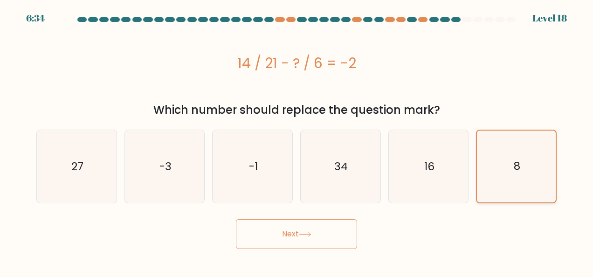
click at [236, 219] on button "Next" at bounding box center [296, 234] width 121 height 30
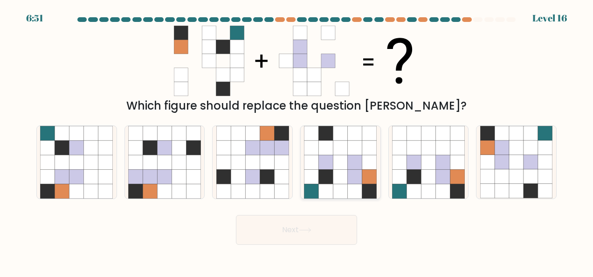
click at [354, 180] on icon at bounding box center [355, 176] width 14 height 14
click at [297, 141] on input "d." at bounding box center [297, 140] width 0 height 2
radio input "true"
click at [236, 215] on button "Next" at bounding box center [296, 230] width 121 height 30
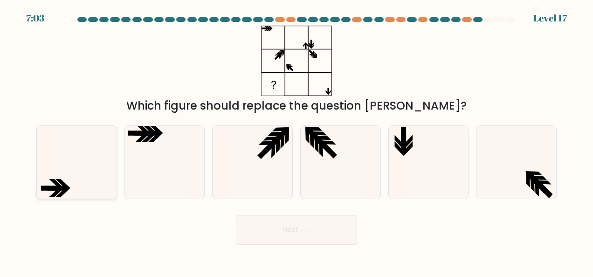
click at [51, 173] on icon at bounding box center [76, 162] width 73 height 73
click at [297, 141] on input "a." at bounding box center [297, 140] width 0 height 2
radio input "true"
click at [236, 215] on button "Next" at bounding box center [296, 230] width 121 height 30
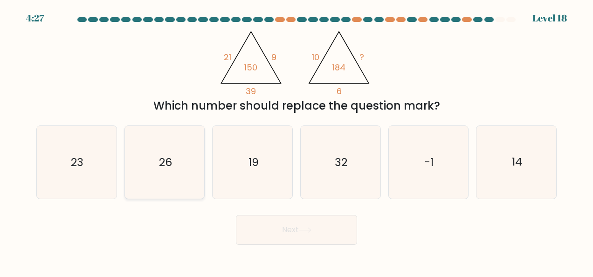
click at [192, 158] on icon "26" at bounding box center [164, 162] width 73 height 73
click at [297, 141] on input "b. 26" at bounding box center [297, 140] width 0 height 2
radio input "true"
click at [236, 215] on button "Next" at bounding box center [296, 230] width 121 height 30
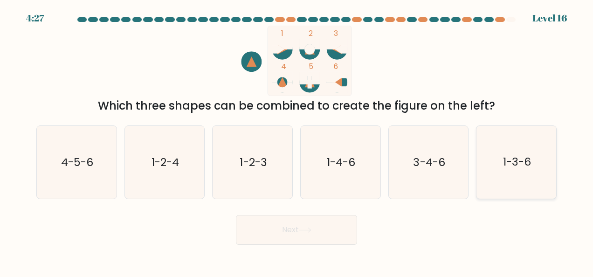
click at [484, 160] on icon "1-3-6" at bounding box center [516, 162] width 73 height 73
click at [297, 141] on input "f. 1-3-6" at bounding box center [297, 140] width 0 height 2
radio input "true"
click at [236, 215] on button "Next" at bounding box center [296, 230] width 121 height 30
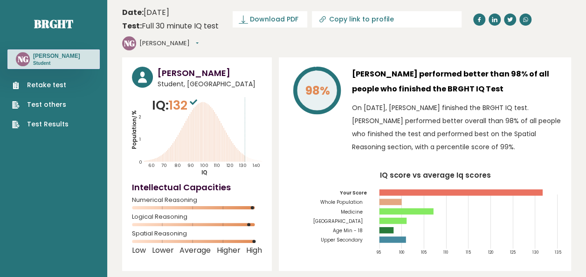
click at [201, 34] on div "[PERSON_NAME] Dashboard Profile Settings Logout" at bounding box center [161, 43] width 79 height 19
click at [196, 264] on div "[PERSON_NAME] Student, [GEOGRAPHIC_DATA] IQ: 132 Population/% IQ 0 1 2 60 70 80…" at bounding box center [346, 227] width 449 height 340
